Goal: Task Accomplishment & Management: Manage account settings

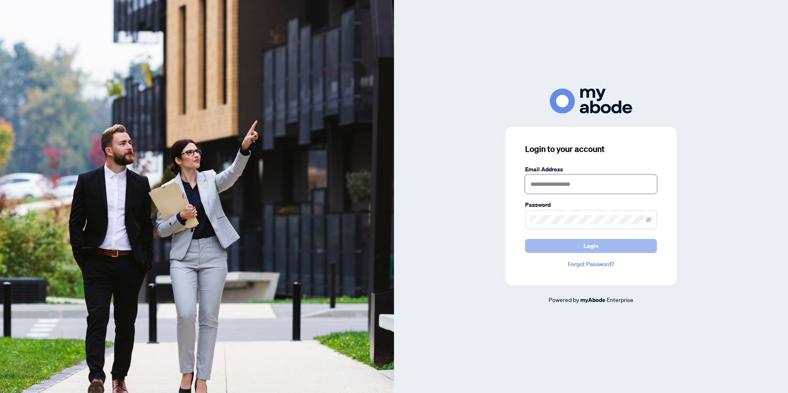
type input "**********"
click at [593, 247] on span "Login" at bounding box center [591, 246] width 15 height 13
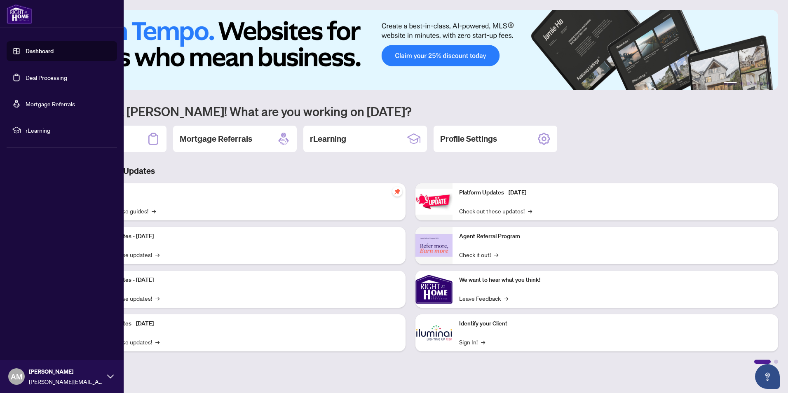
click at [26, 78] on link "Deal Processing" at bounding box center [47, 77] width 42 height 7
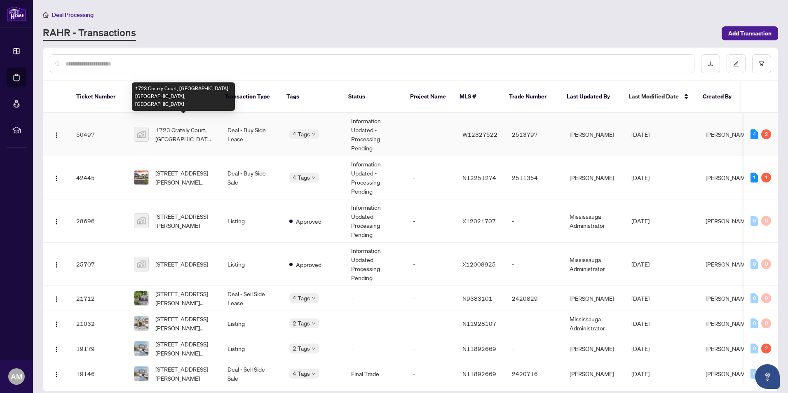
click at [181, 125] on span "1723 Crately Court, [GEOGRAPHIC_DATA], [GEOGRAPHIC_DATA], [GEOGRAPHIC_DATA]" at bounding box center [184, 134] width 59 height 18
